Goal: Task Accomplishment & Management: Manage account settings

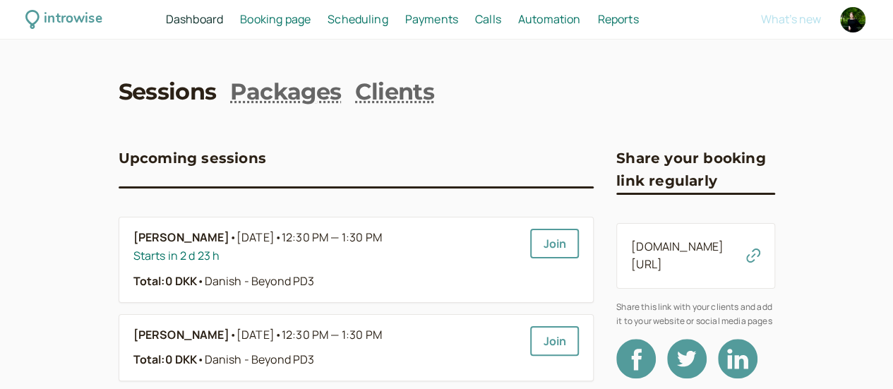
click at [388, 22] on span "Scheduling" at bounding box center [357, 19] width 61 height 16
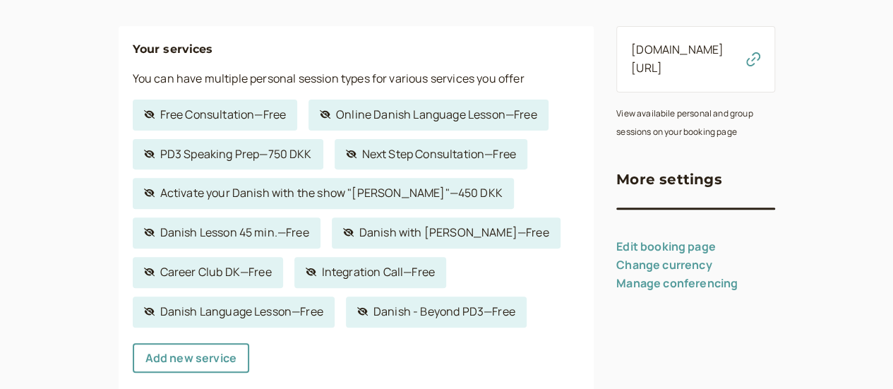
scroll to position [212, 0]
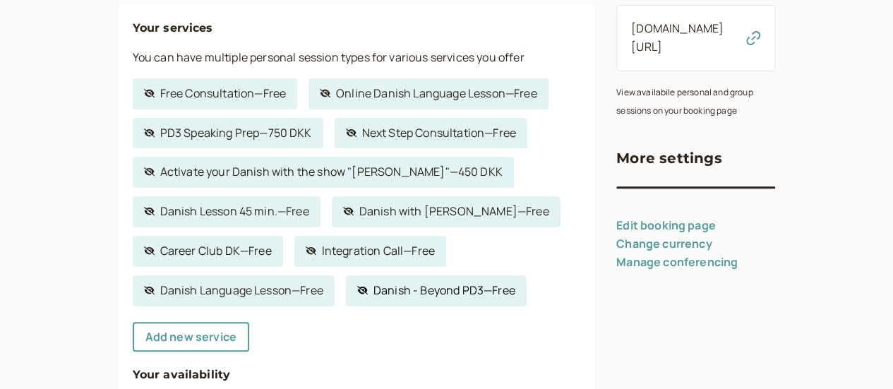
click at [421, 299] on link "Hidden service Danish - Beyond PD3 — Free" at bounding box center [436, 290] width 181 height 31
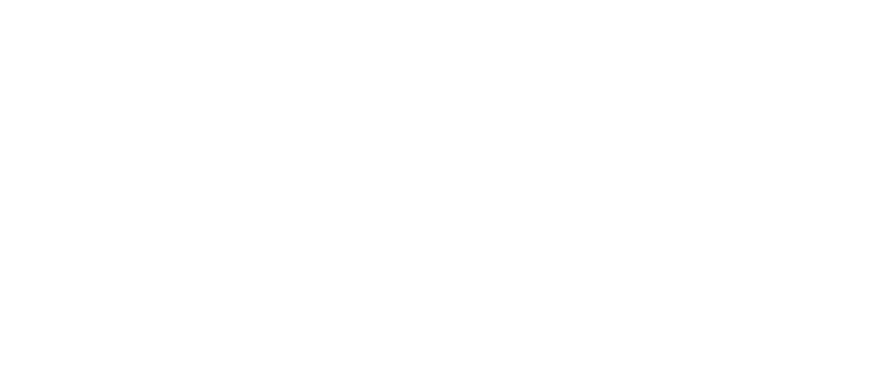
select select "60"
select select "c2z5adJsVqrROgbcEYHF"
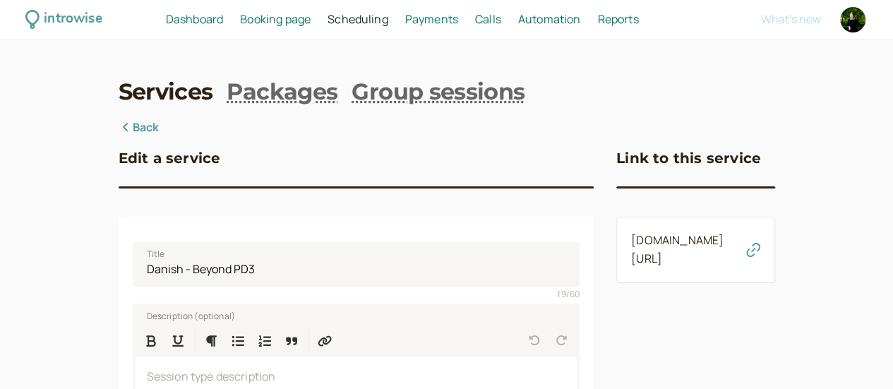
click at [760, 256] on icon "button" at bounding box center [753, 250] width 14 height 14
